Goal: Task Accomplishment & Management: Manage account settings

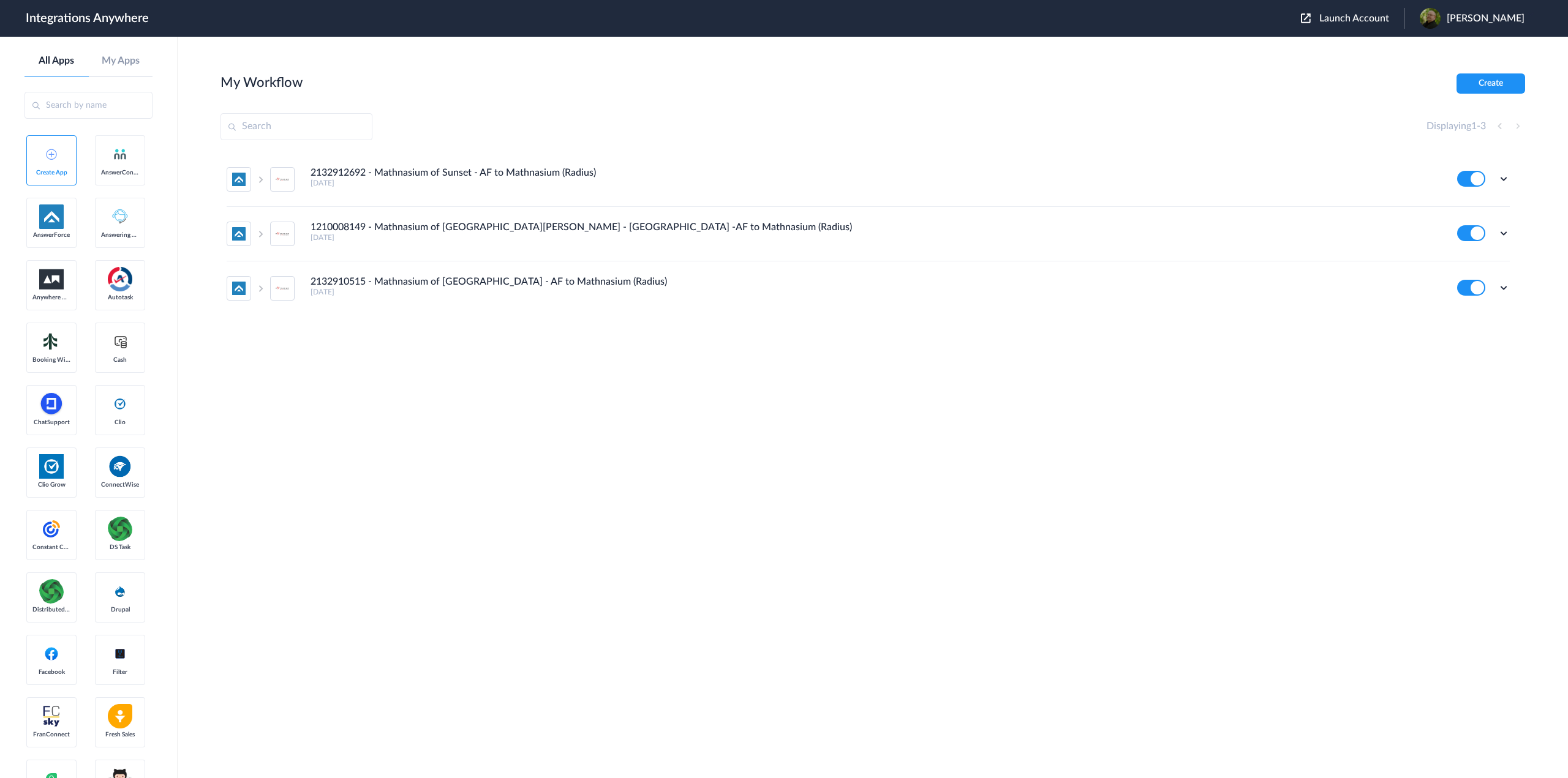
click at [1359, 10] on div "Launch Account [PERSON_NAME] My Account Logout" at bounding box center [1419, 19] width 236 height 20
click at [1359, 15] on span "Launch Account" at bounding box center [1353, 19] width 70 height 10
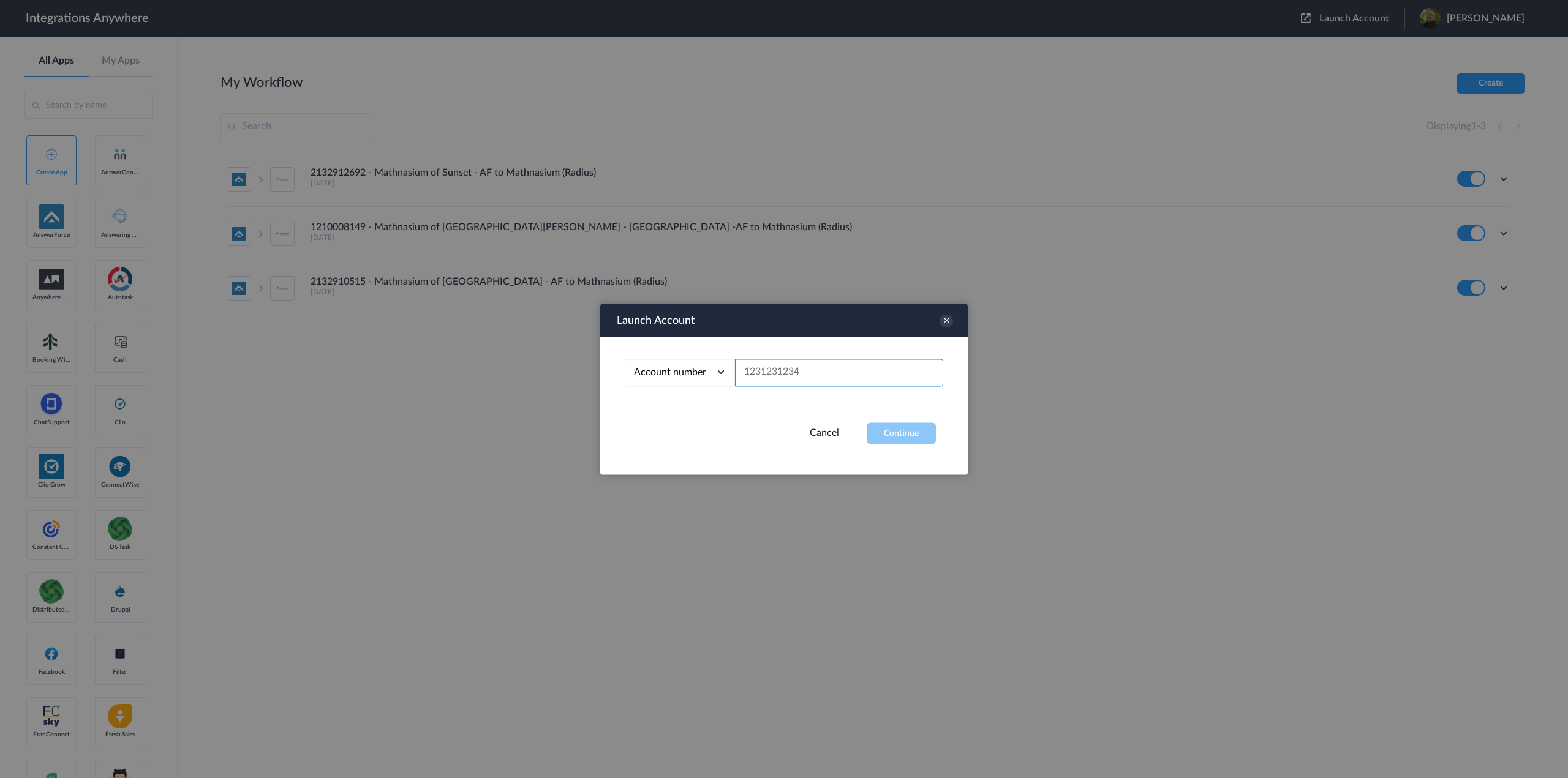
drag, startPoint x: 783, startPoint y: 371, endPoint x: 781, endPoint y: 378, distance: 7.3
paste input "9715291677"
type input "9715291677"
click at [908, 429] on button "Continue" at bounding box center [901, 433] width 70 height 21
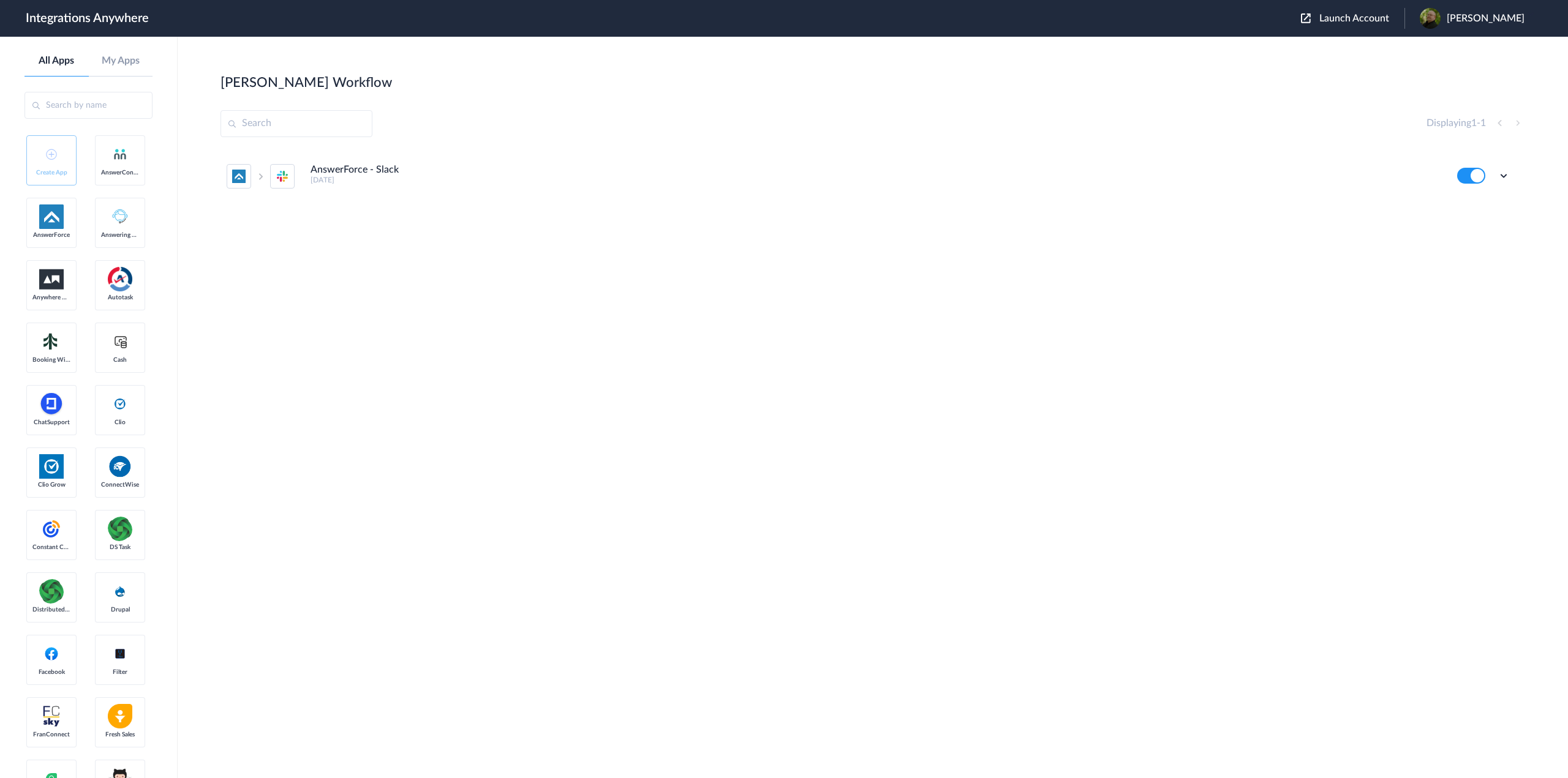
click at [1481, 175] on button at bounding box center [1471, 175] width 28 height 16
click at [1506, 177] on icon at bounding box center [1503, 175] width 12 height 12
click at [1490, 250] on li "Delete" at bounding box center [1470, 250] width 80 height 22
click at [1467, 253] on li "Are you sure?" at bounding box center [1470, 255] width 80 height 33
